Goal: Navigation & Orientation: Find specific page/section

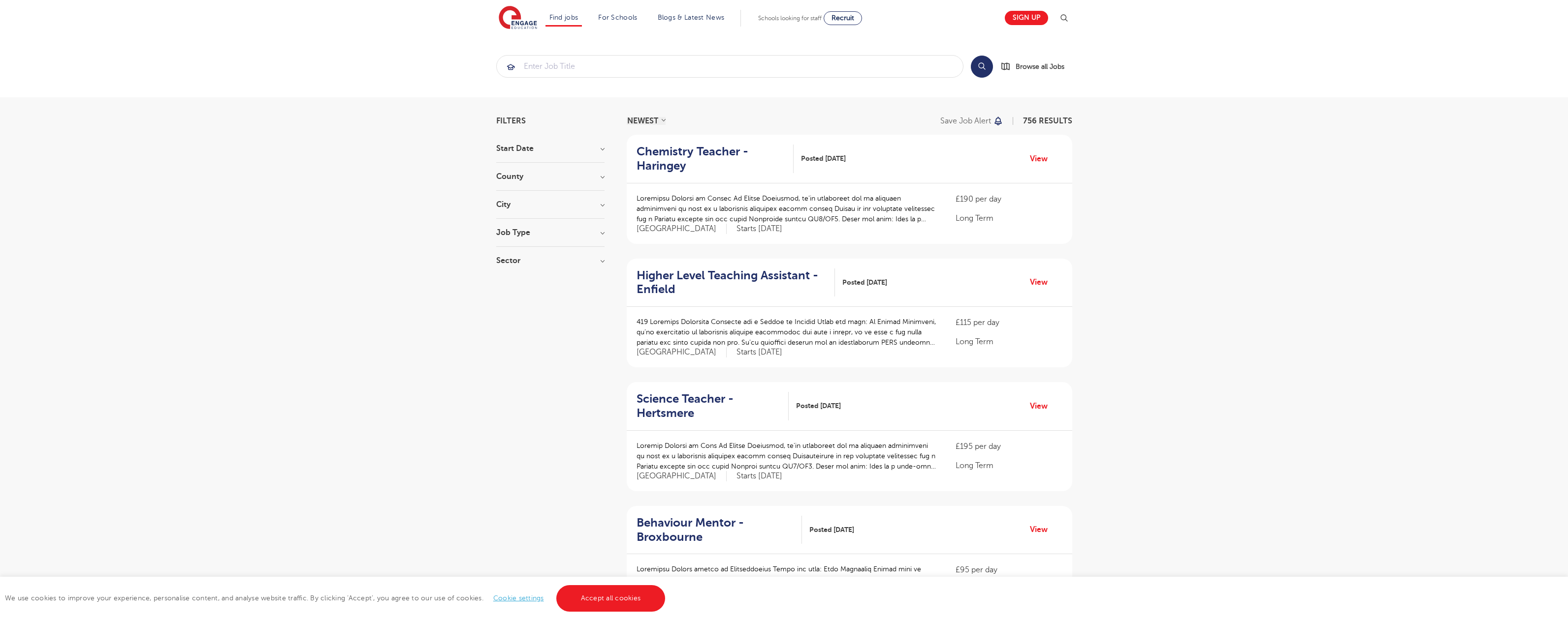
click at [610, 599] on link "Accept all cookies" at bounding box center [611, 599] width 109 height 26
